Goal: Check status: Check status

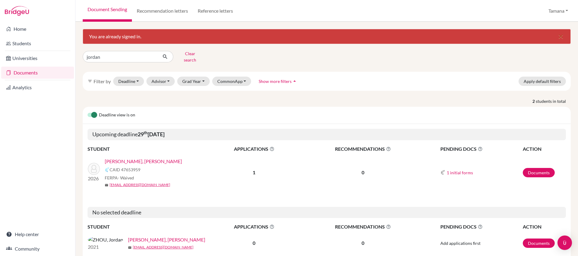
scroll to position [24, 0]
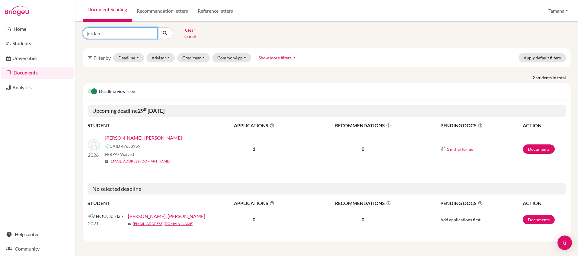
drag, startPoint x: 101, startPoint y: 32, endPoint x: 84, endPoint y: 32, distance: 17.2
click at [84, 32] on input "jordan" at bounding box center [120, 32] width 75 height 11
type input "eunshin"
click button "submit" at bounding box center [165, 32] width 16 height 11
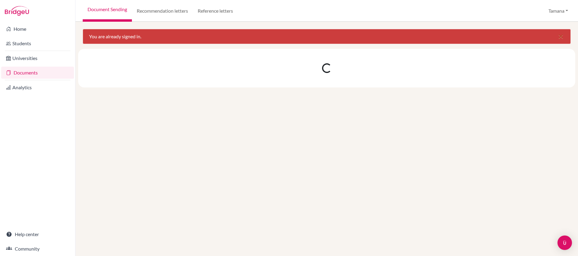
scroll to position [0, 0]
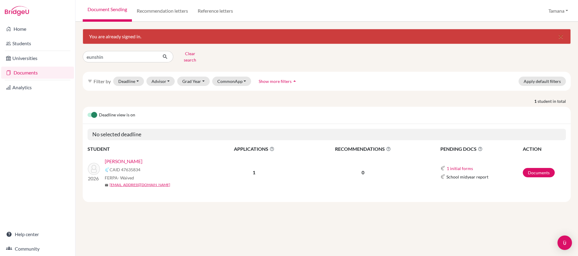
click at [133, 158] on link "[PERSON_NAME]" at bounding box center [124, 161] width 38 height 7
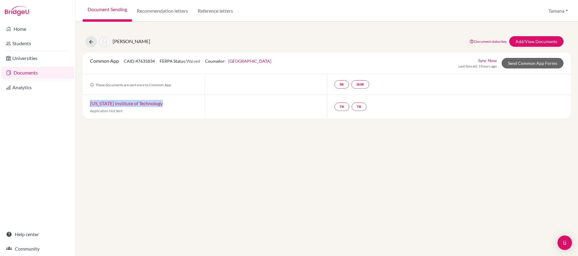
drag, startPoint x: 170, startPoint y: 100, endPoint x: 95, endPoint y: 110, distance: 75.5
click at [83, 106] on div "[US_STATE] Institute of Technology Application Not Sent" at bounding box center [144, 107] width 122 height 24
click at [115, 120] on div "Hwang, Eunshin Document status key TR Requirement. Document not uploaded yet. T…" at bounding box center [326, 139] width 503 height 235
